Goal: Task Accomplishment & Management: Manage account settings

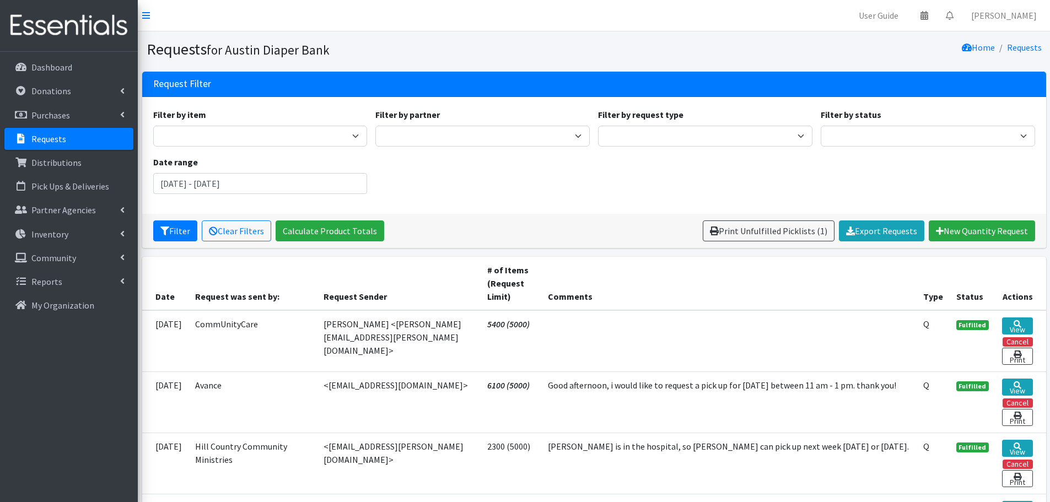
click at [809, 163] on div "Filter by item Adult Briefs (Large) Adult Briefs (Small/Medium) Adult Briefs (X…" at bounding box center [594, 155] width 890 height 95
click at [44, 143] on p "Requests" at bounding box center [48, 138] width 35 height 11
click at [39, 144] on link "Requests" at bounding box center [68, 139] width 129 height 22
click at [55, 137] on p "Requests" at bounding box center [48, 138] width 35 height 11
